Goal: Register for event/course

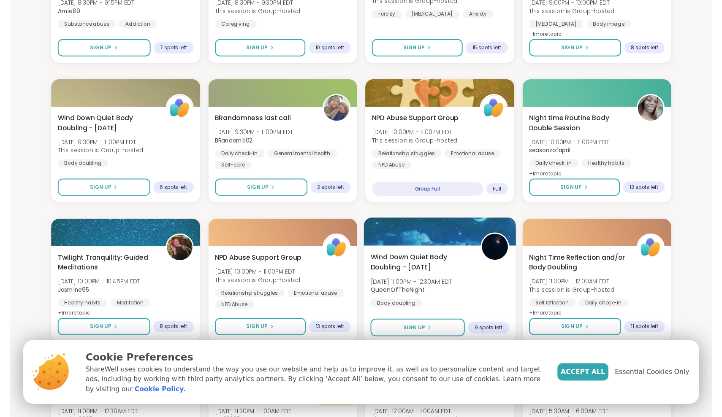
scroll to position [759, 0]
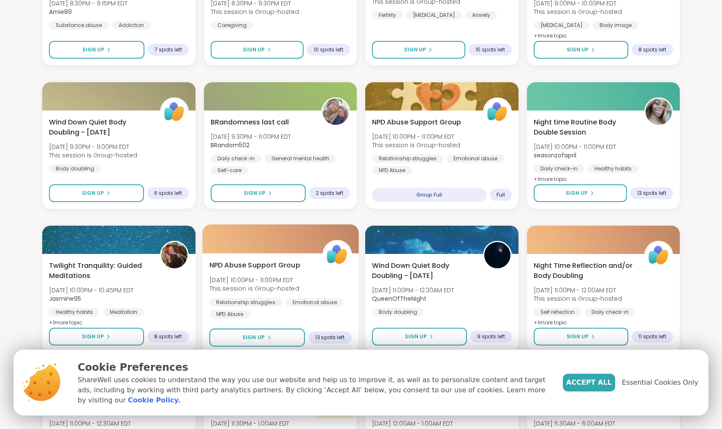
click at [282, 266] on span "NPD Abuse Support Group" at bounding box center [254, 265] width 91 height 10
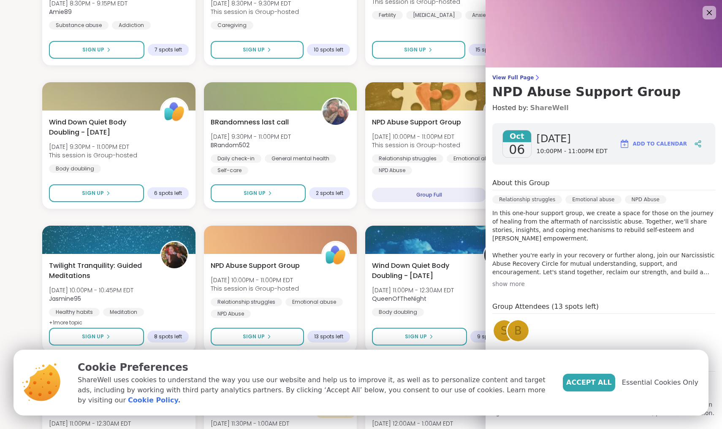
click at [540, 106] on link "ShareWell" at bounding box center [549, 108] width 38 height 10
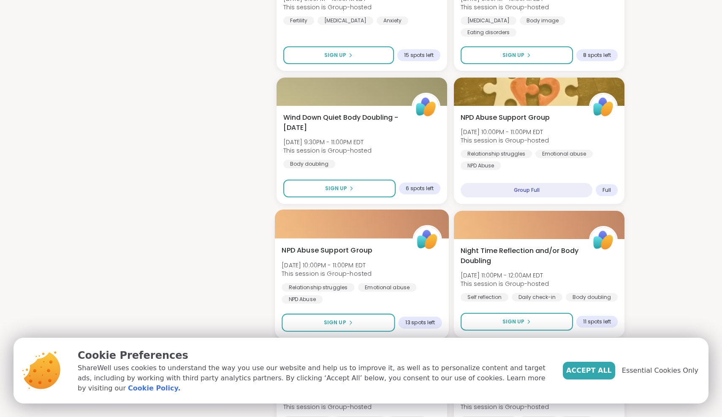
scroll to position [837, 0]
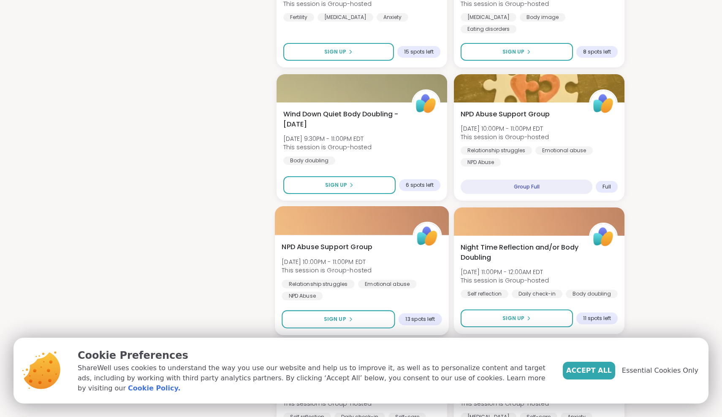
click at [346, 242] on span "NPD Abuse Support Group" at bounding box center [327, 247] width 91 height 10
click at [320, 242] on span "NPD Abuse Support Group" at bounding box center [327, 247] width 91 height 10
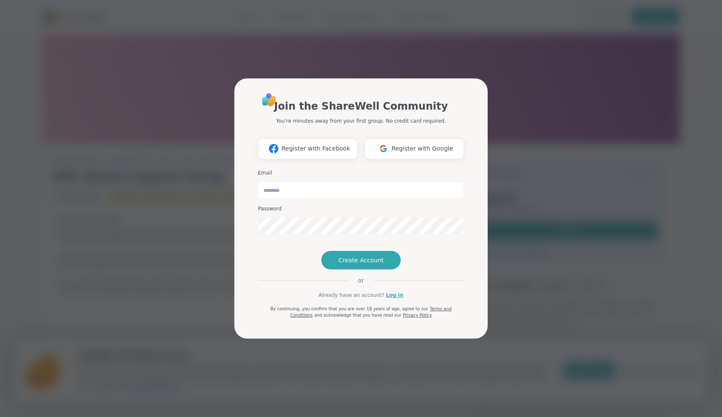
click at [553, 106] on div "Join the ShareWell Community You're minutes away from your first group. No cred…" at bounding box center [361, 208] width 712 height 417
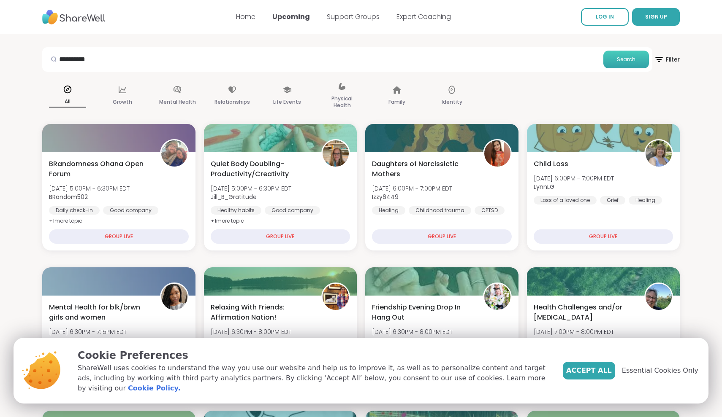
click at [634, 54] on button "Search" at bounding box center [626, 60] width 46 height 18
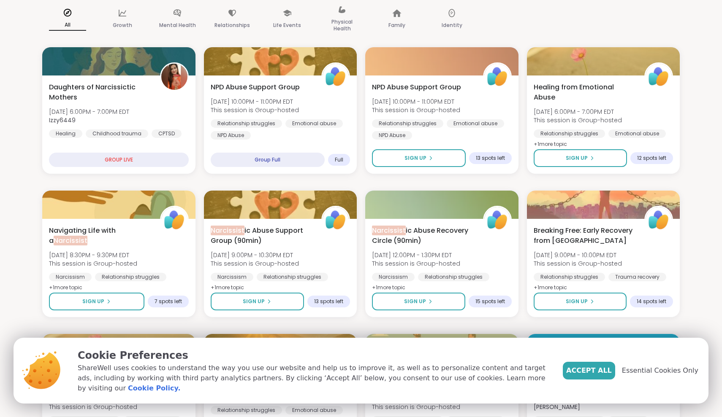
scroll to position [77, 0]
click at [415, 230] on span "Narcissist ic Abuse Recovery Circle (90min)" at bounding box center [422, 235] width 103 height 21
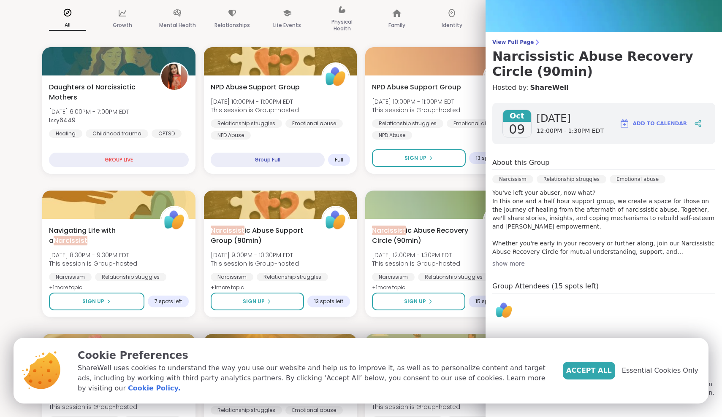
scroll to position [35, 0]
click at [610, 373] on span "Accept All" at bounding box center [589, 371] width 46 height 10
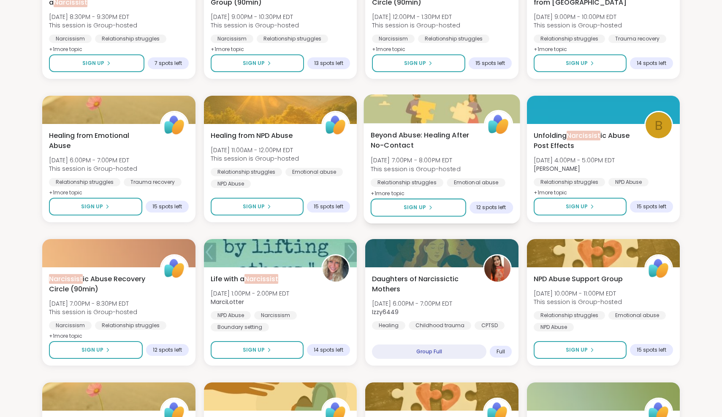
scroll to position [317, 0]
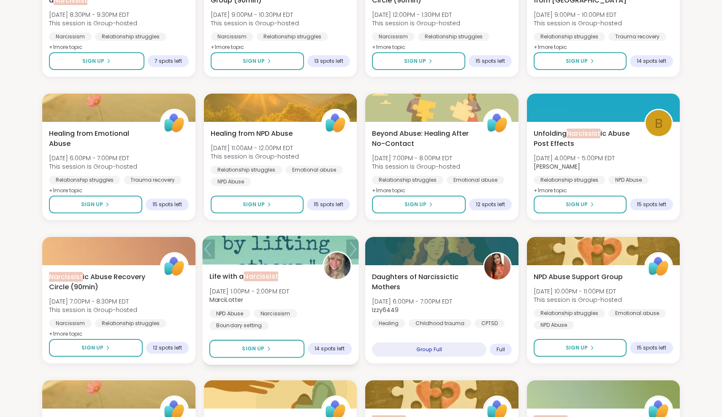
click at [295, 256] on div at bounding box center [280, 250] width 156 height 29
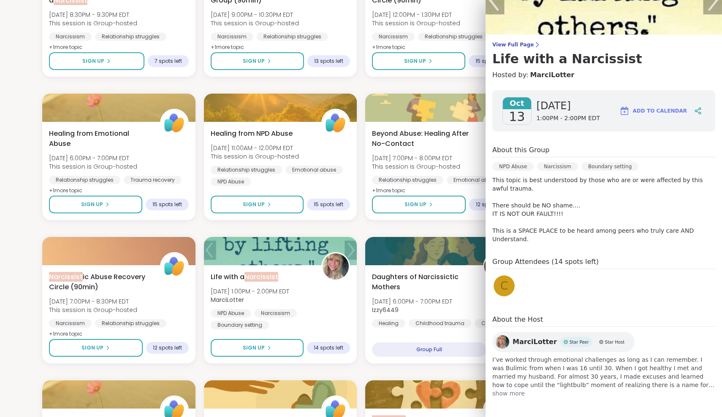
scroll to position [34, 0]
click at [500, 395] on span "show more" at bounding box center [603, 393] width 223 height 8
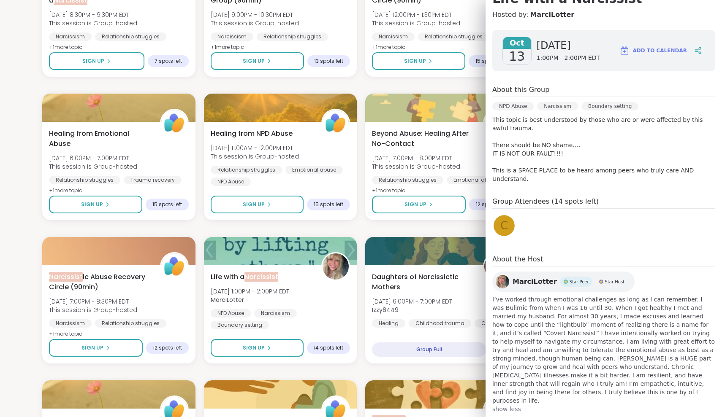
scroll to position [93, 0]
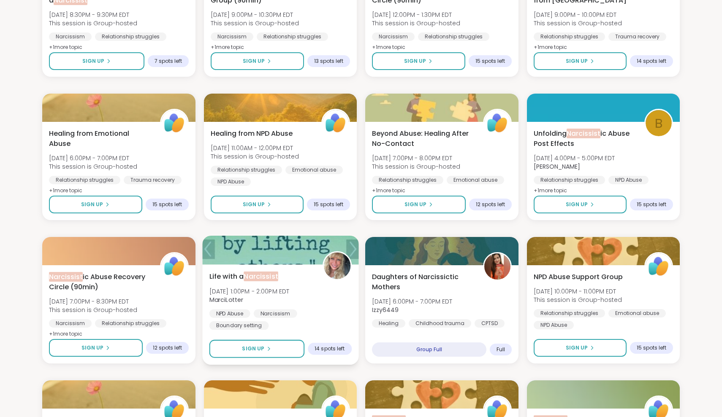
click at [345, 322] on div "NPD Abuse Narcissism Boundary setting" at bounding box center [280, 319] width 142 height 21
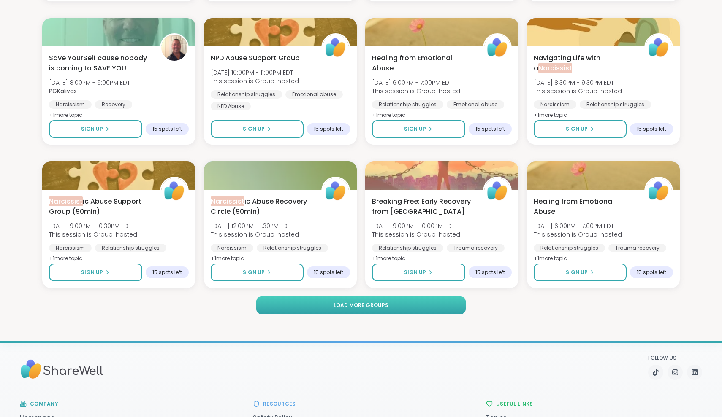
scroll to position [1111, 0]
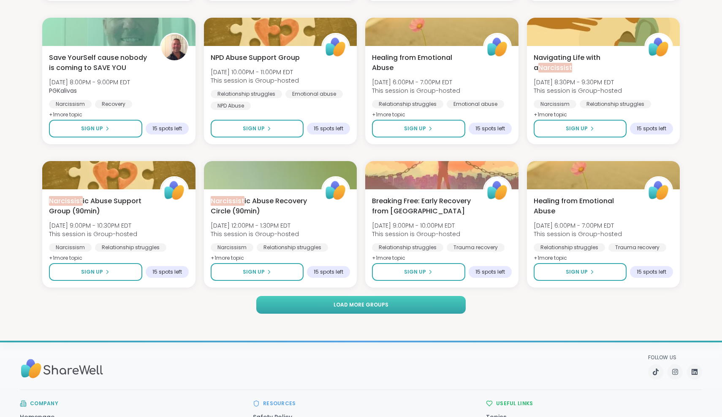
click at [412, 307] on button "Load more groups" at bounding box center [360, 305] width 209 height 18
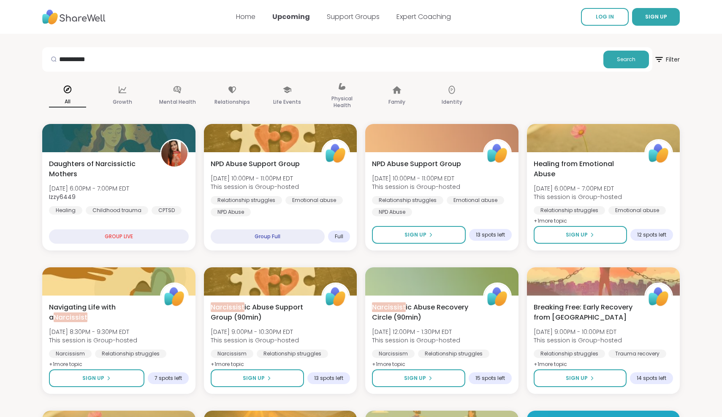
scroll to position [0, 0]
drag, startPoint x: 99, startPoint y: 56, endPoint x: 117, endPoint y: 54, distance: 18.2
click at [117, 54] on input "**********" at bounding box center [323, 59] width 554 height 17
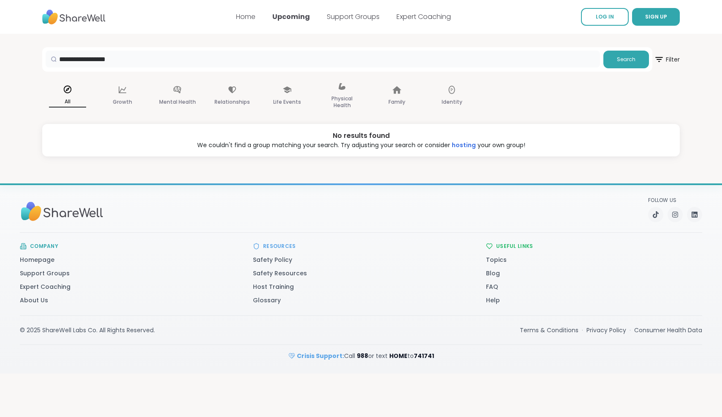
drag, startPoint x: 91, startPoint y: 60, endPoint x: 49, endPoint y: 59, distance: 42.2
click at [49, 59] on div "**********" at bounding box center [323, 59] width 554 height 17
type input "*******"
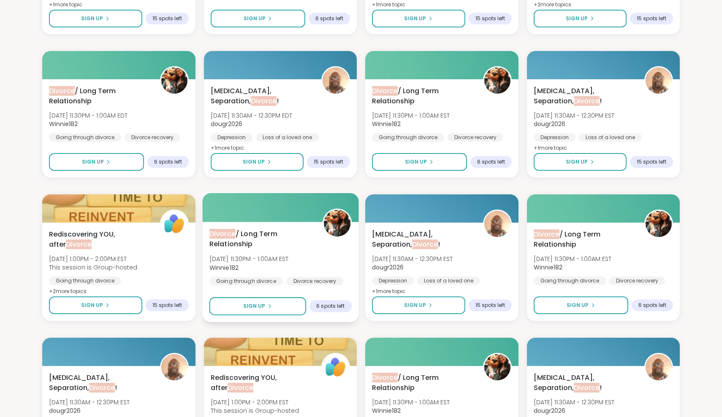
scroll to position [361, 0]
